Goal: Information Seeking & Learning: Learn about a topic

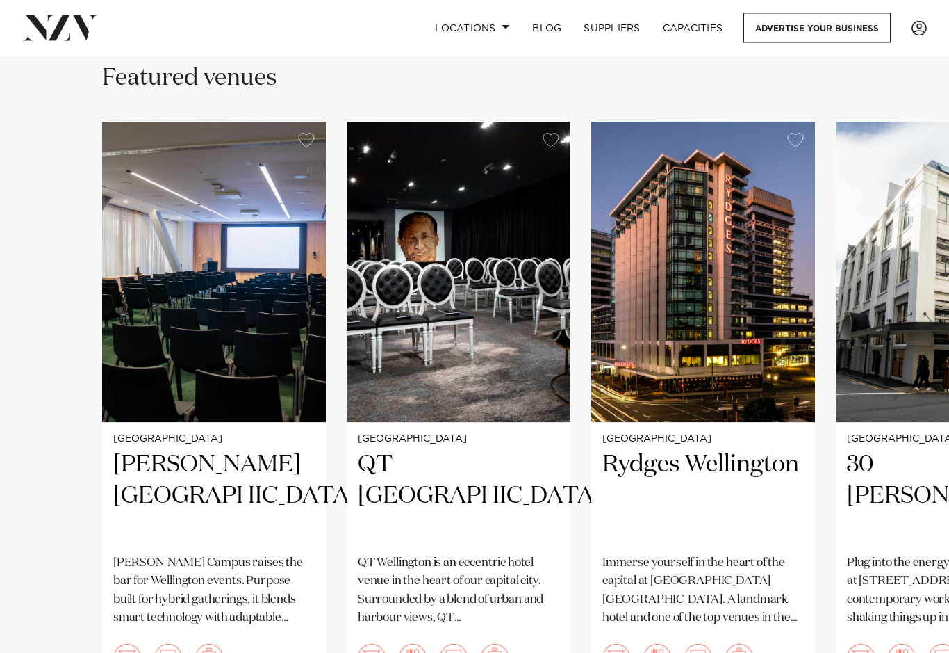
scroll to position [873, 0]
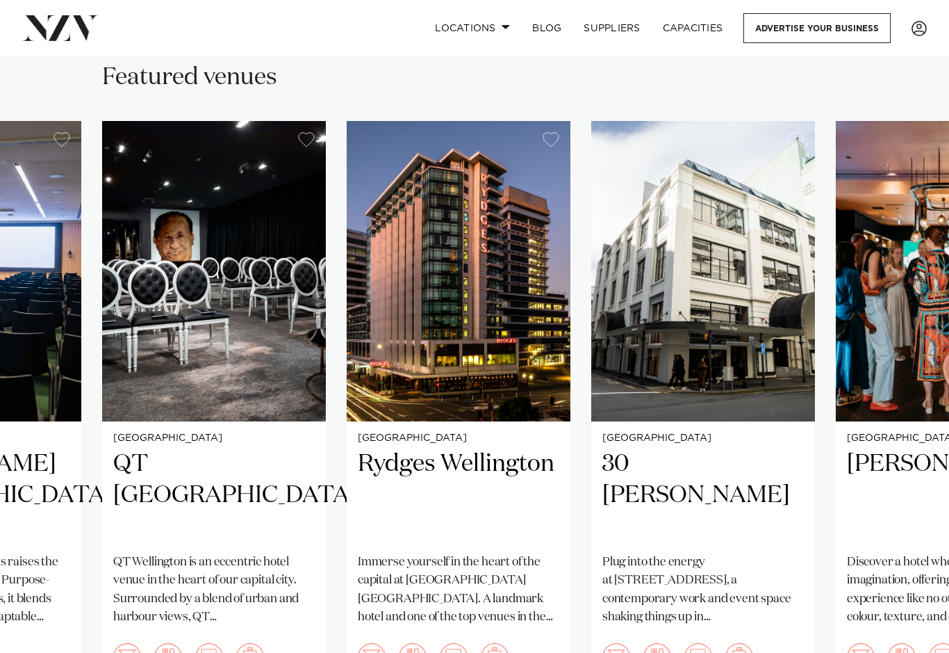
click at [773, 458] on h2 "30 [PERSON_NAME]" at bounding box center [703, 495] width 202 height 94
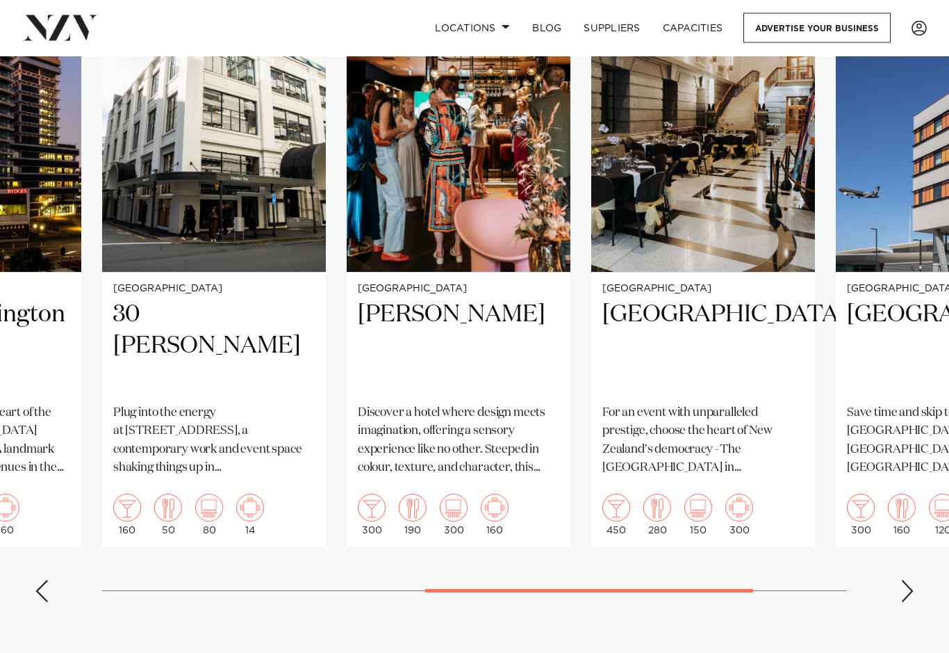
scroll to position [1024, 0]
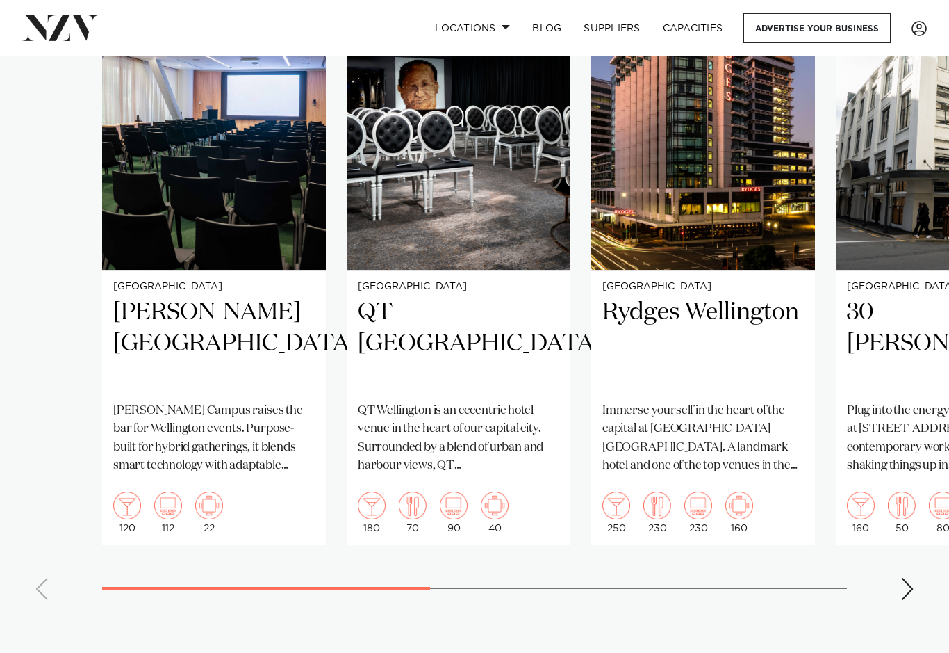
click at [193, 174] on img "1 / 7" at bounding box center [214, 119] width 224 height 300
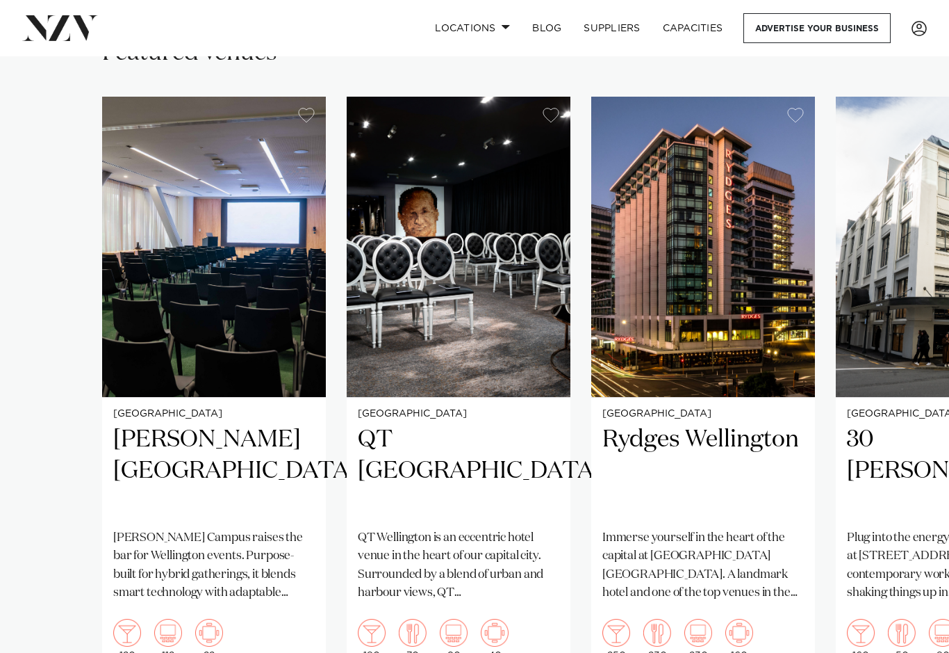
scroll to position [890, 0]
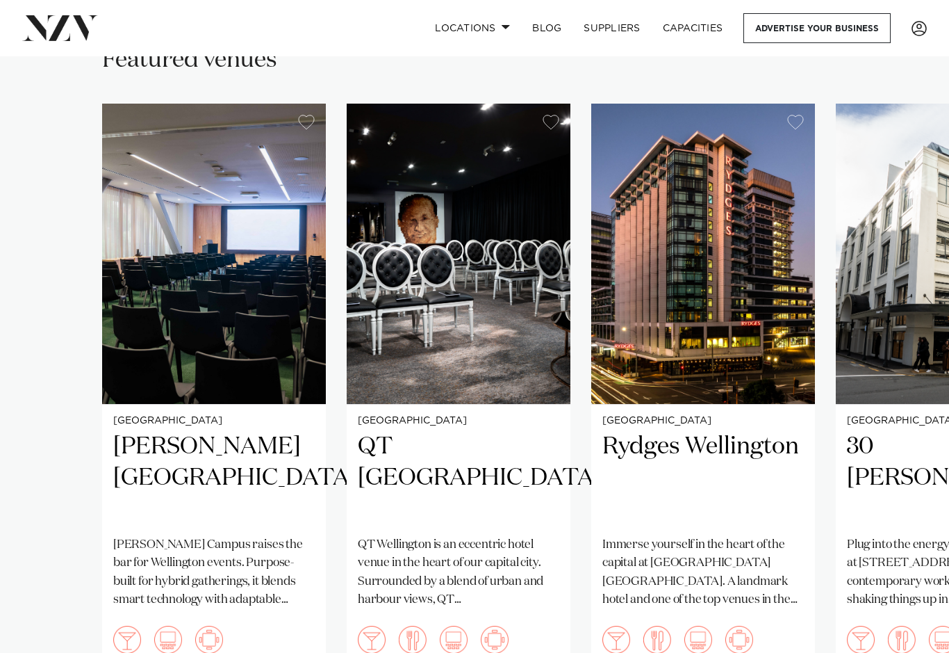
click at [489, 286] on img "2 / 7" at bounding box center [459, 254] width 224 height 300
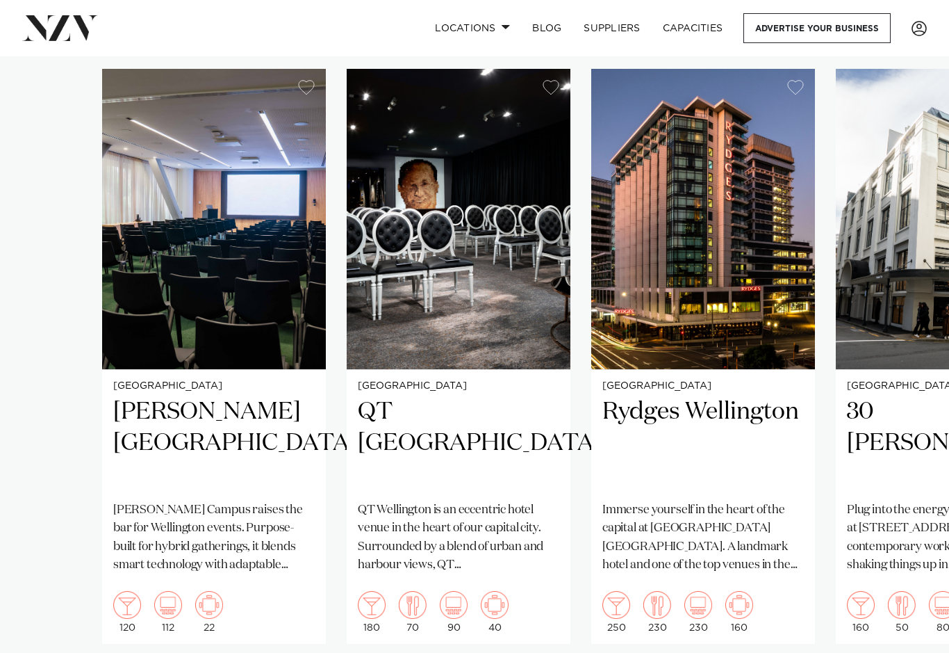
scroll to position [924, 0]
click at [703, 397] on h2 "Rydges Wellington" at bounding box center [703, 444] width 202 height 94
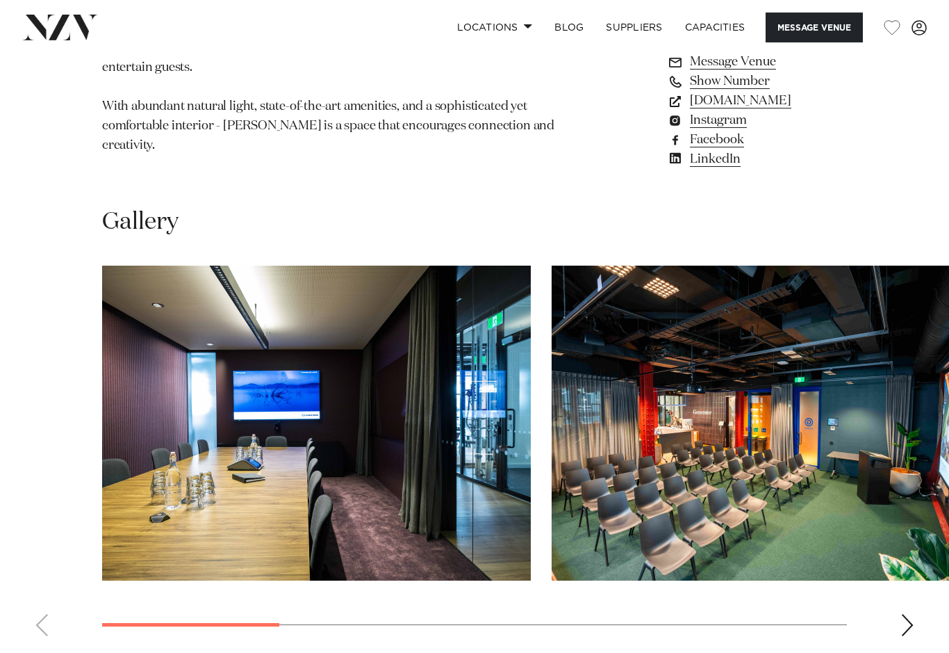
scroll to position [1100, 0]
click at [708, 477] on img "2 / 7" at bounding box center [766, 422] width 429 height 315
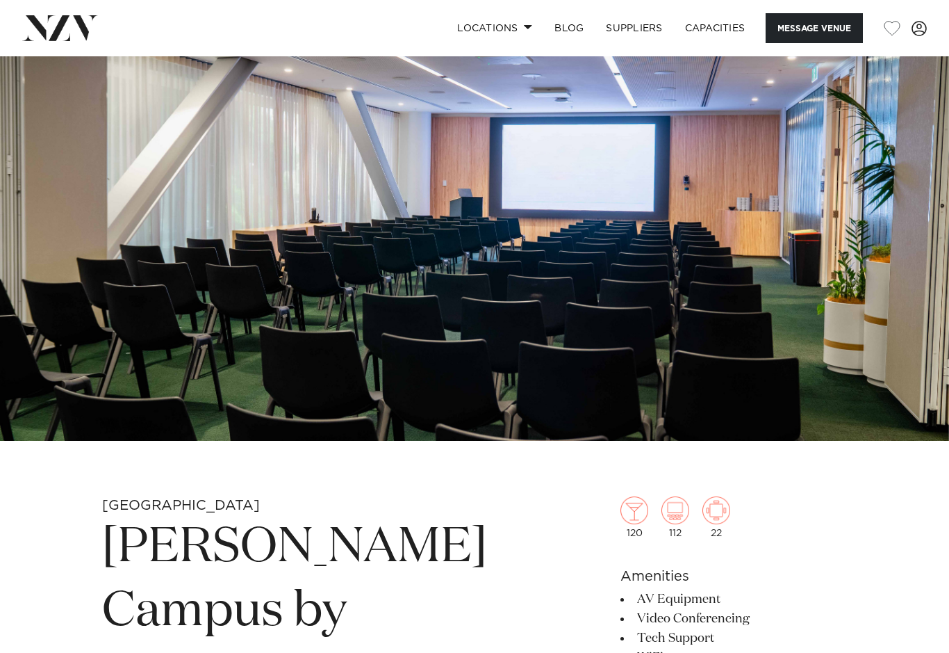
scroll to position [53, 0]
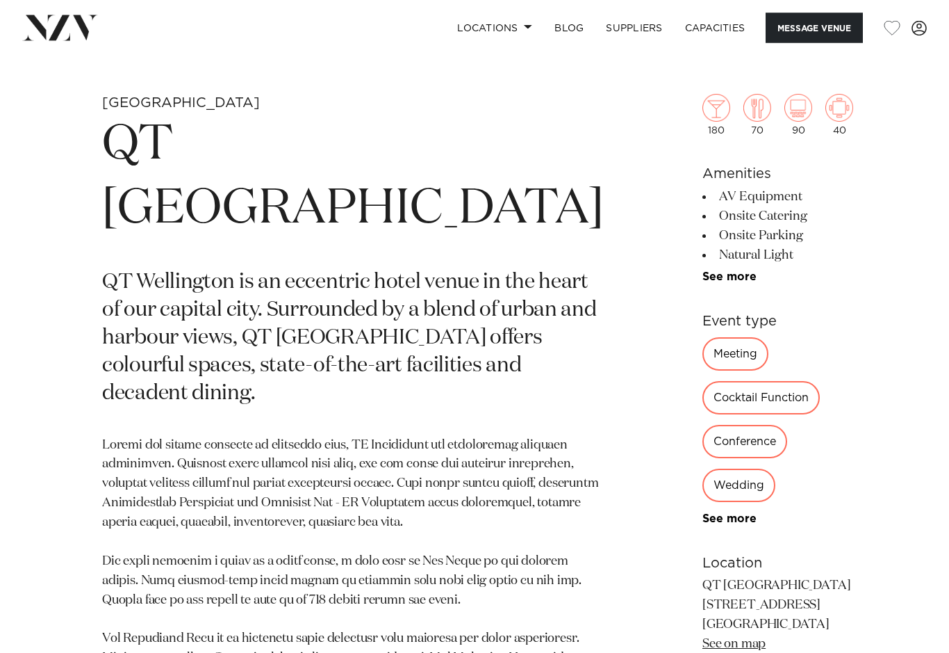
scroll to position [463, 0]
click at [703, 424] on div "Conference" at bounding box center [745, 440] width 85 height 33
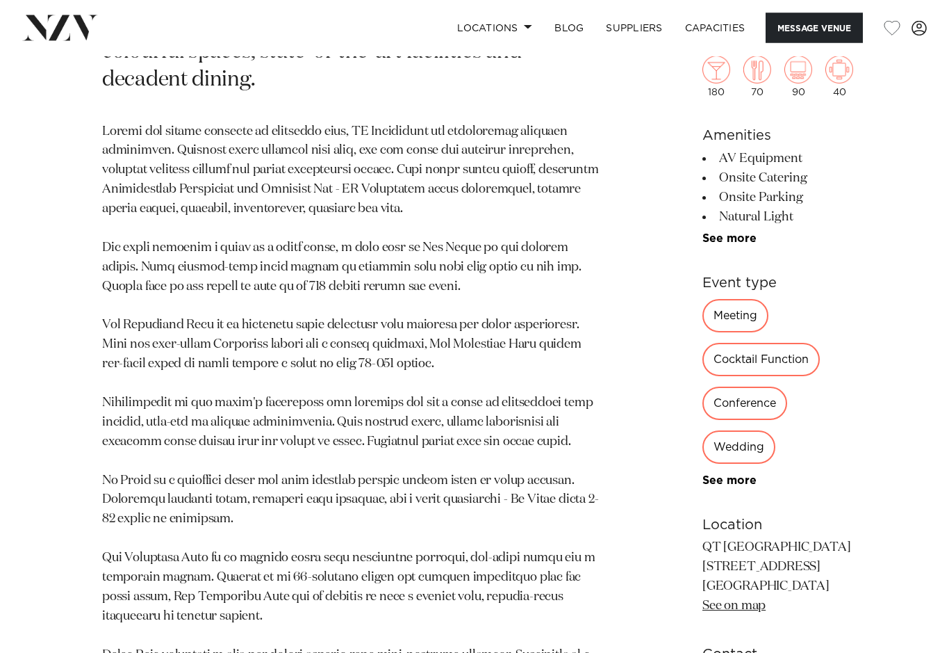
scroll to position [757, 0]
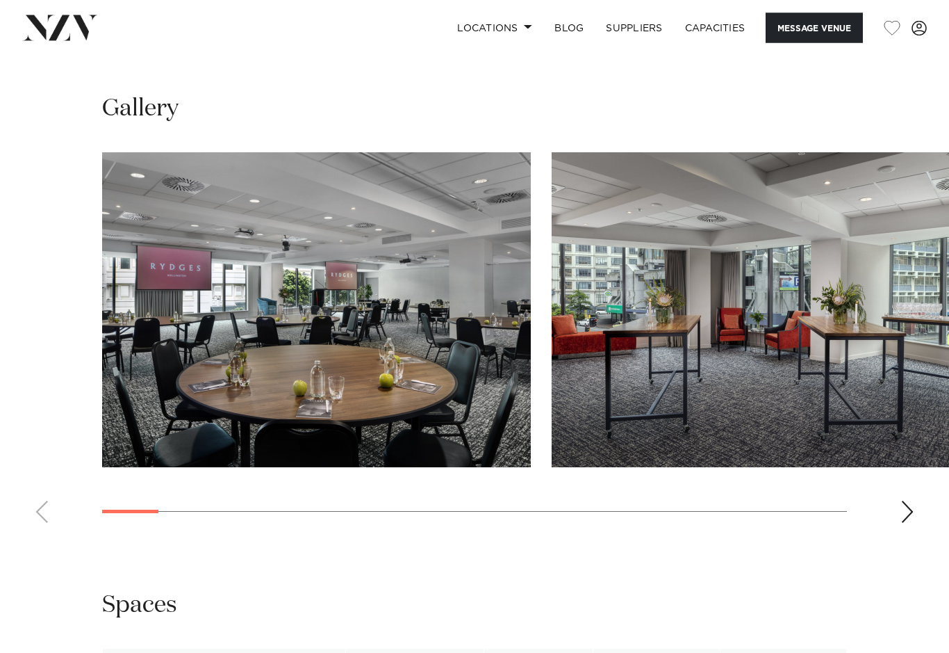
scroll to position [1641, 0]
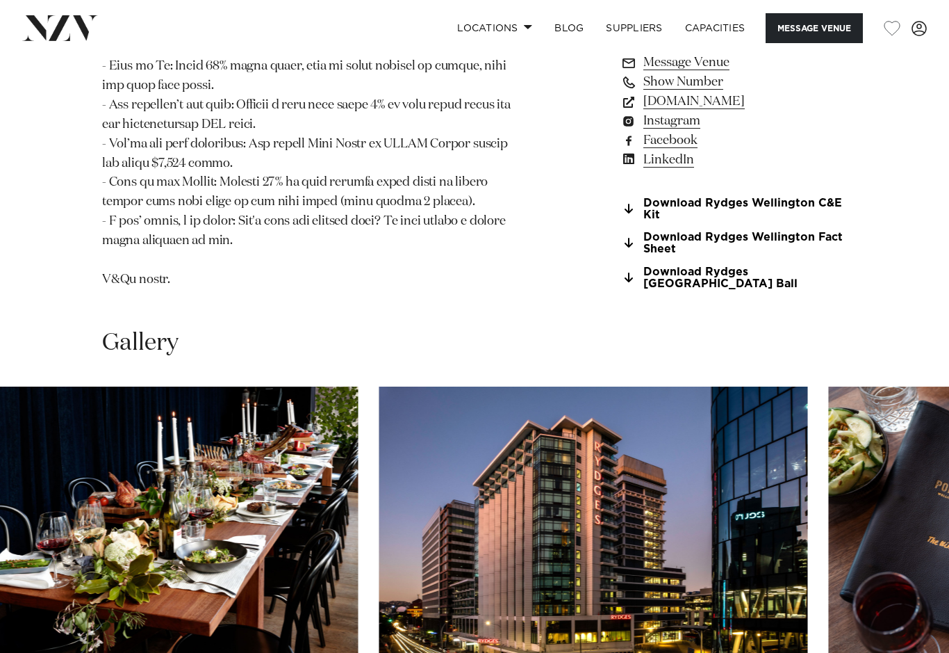
scroll to position [1385, 0]
